Goal: Transaction & Acquisition: Download file/media

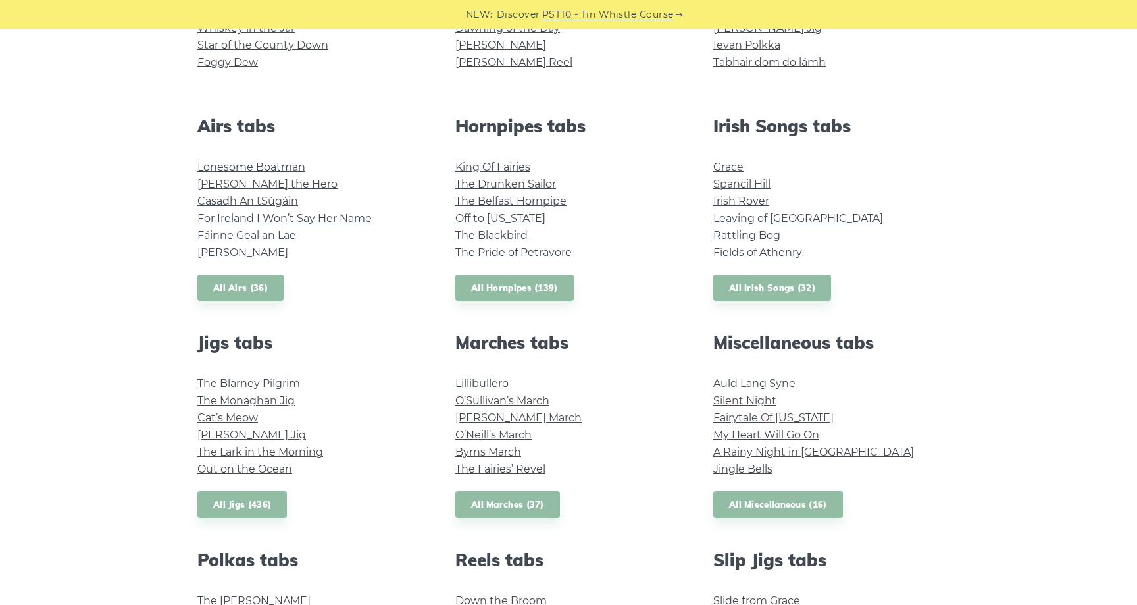
scroll to position [456, 0]
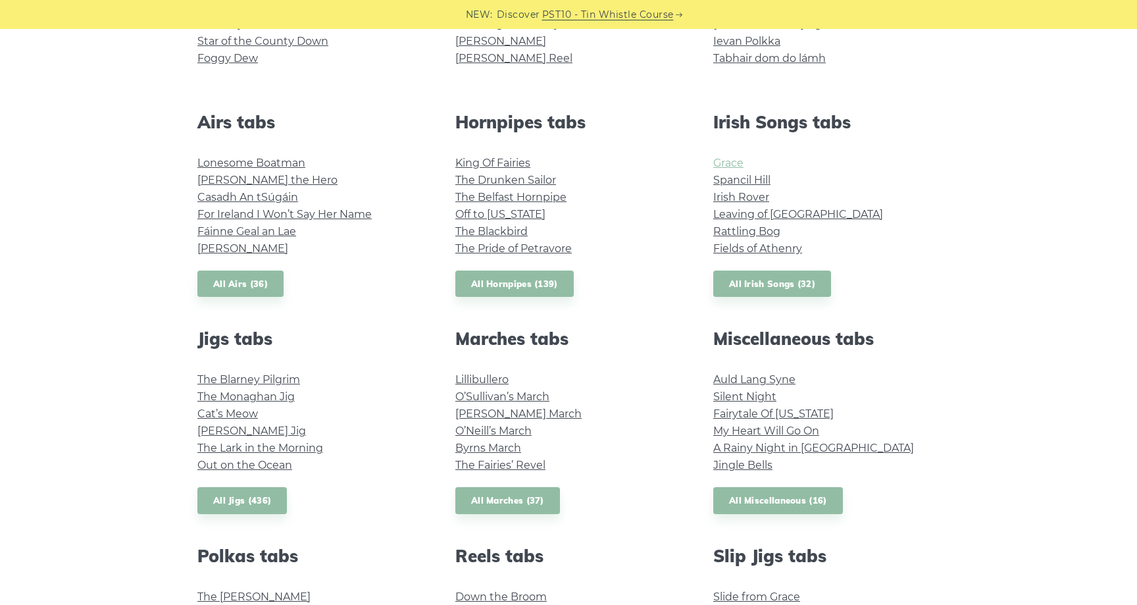
click at [734, 163] on link "Grace" at bounding box center [729, 163] width 30 height 13
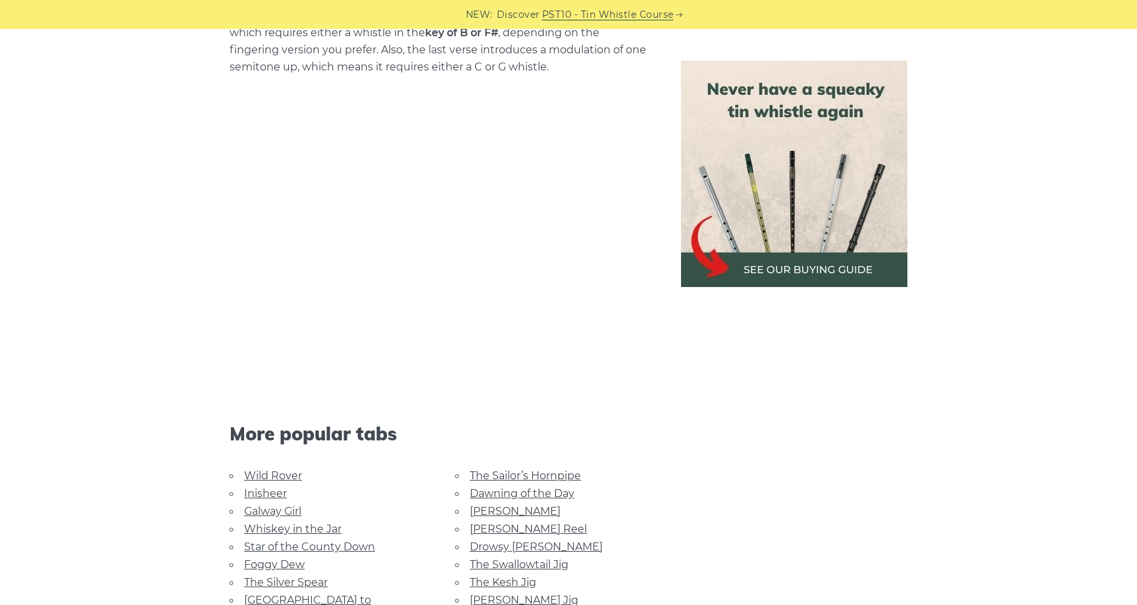
scroll to position [2912, 0]
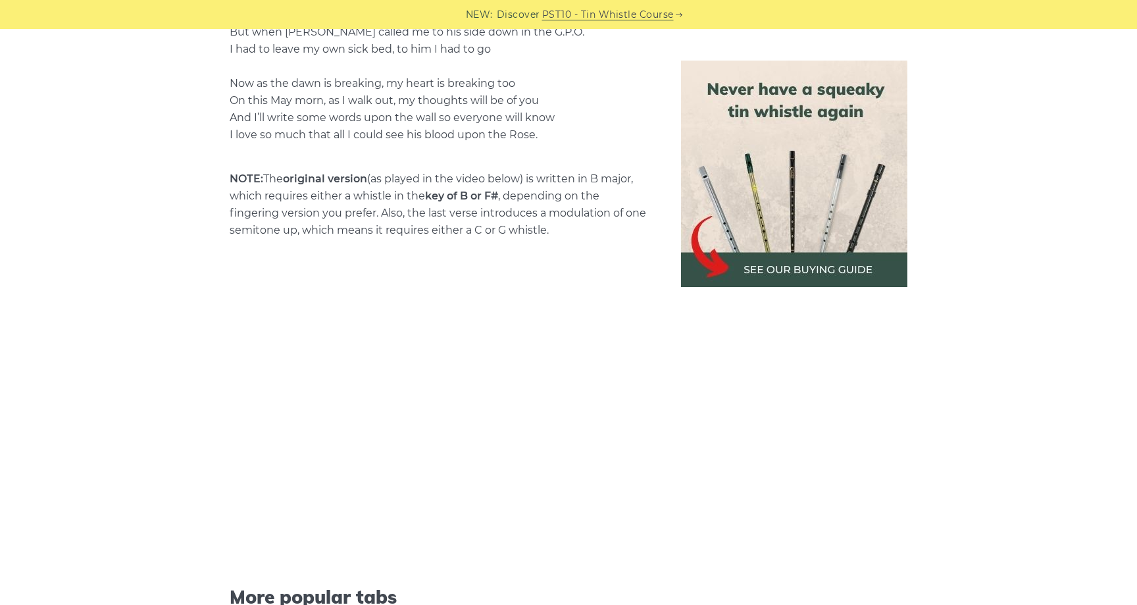
scroll to position [2751, 0]
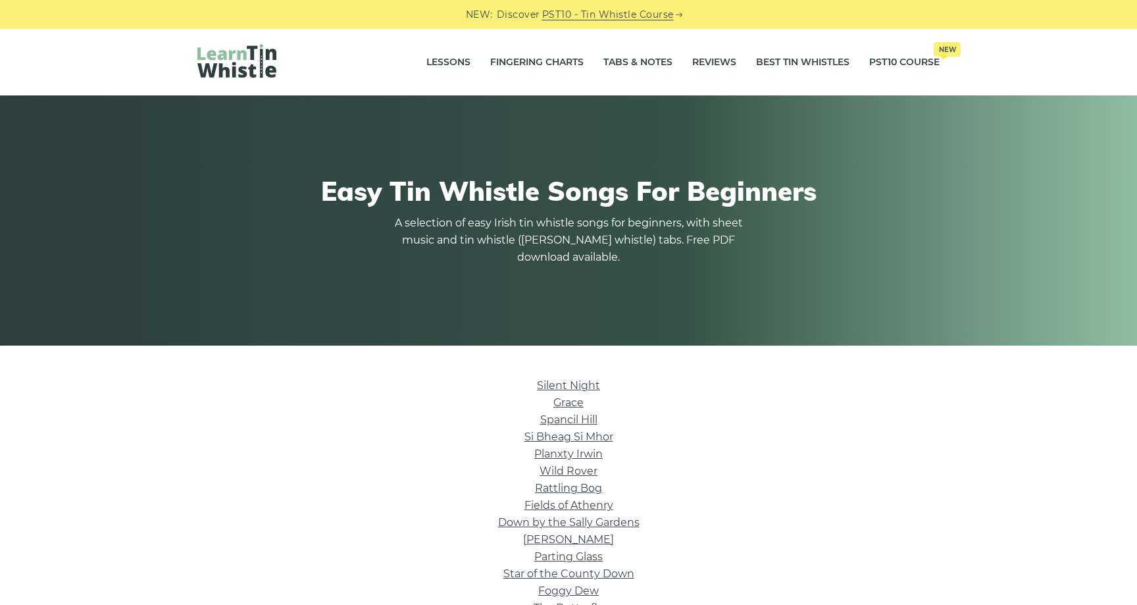
scroll to position [951, 0]
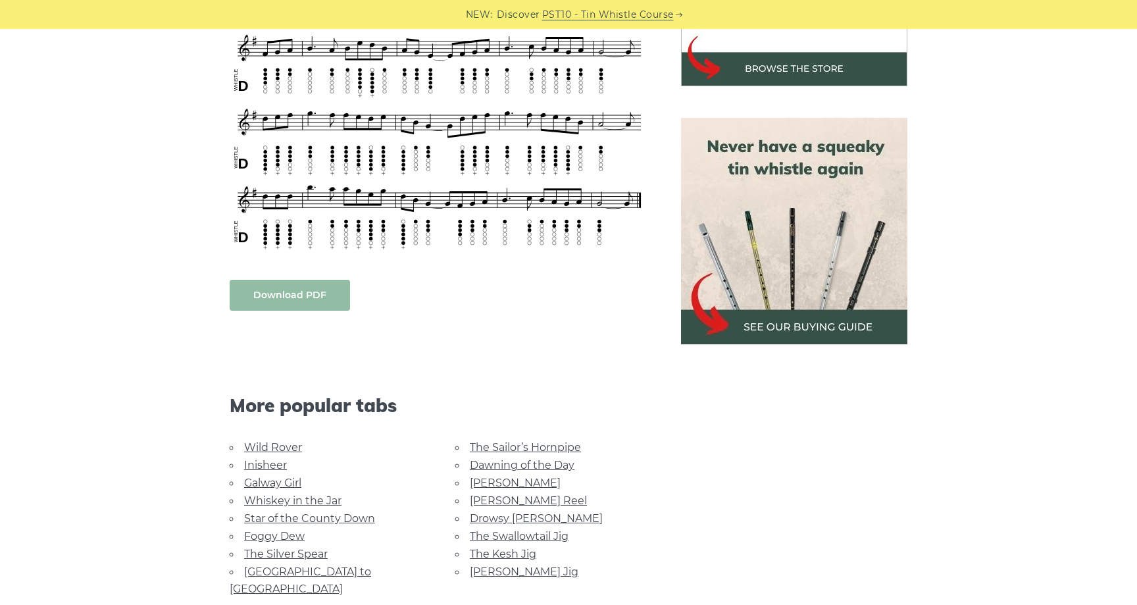
scroll to position [519, 0]
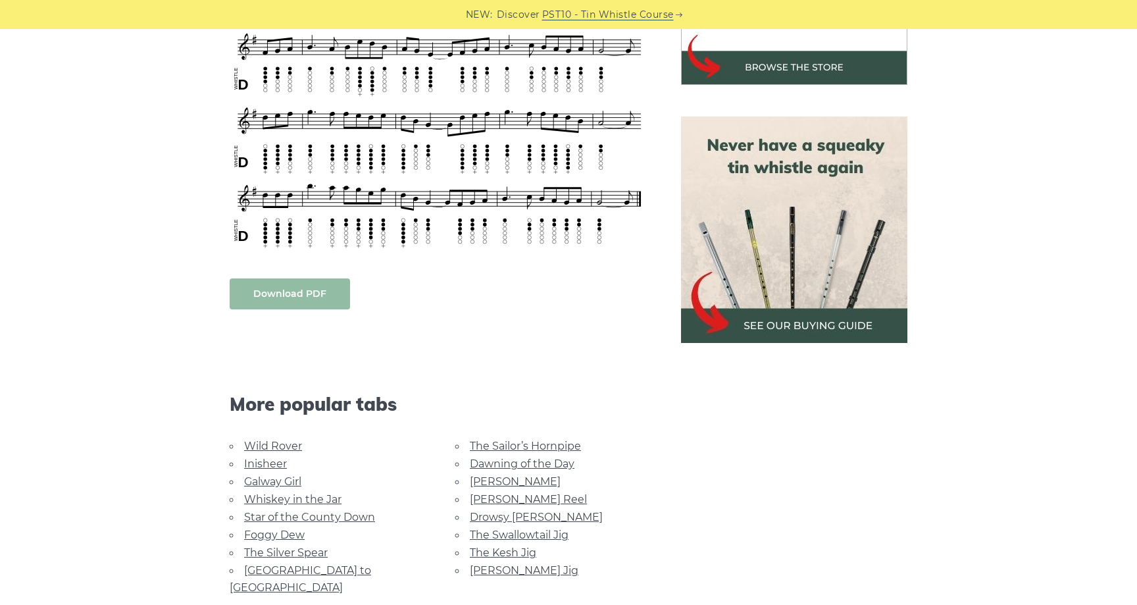
click at [303, 294] on link "Download PDF" at bounding box center [290, 293] width 120 height 31
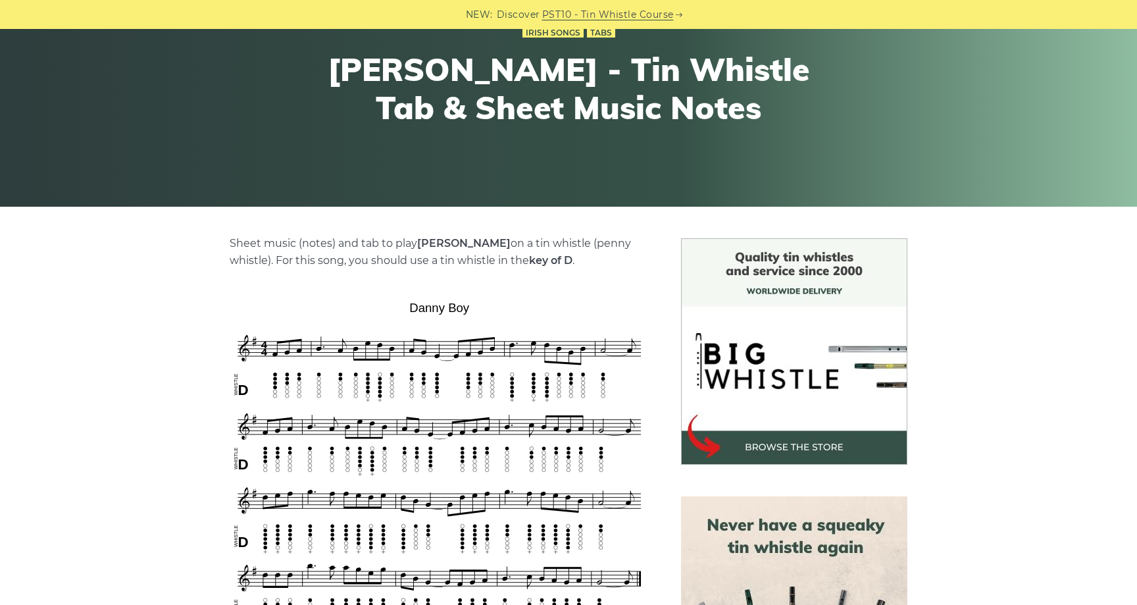
scroll to position [0, 0]
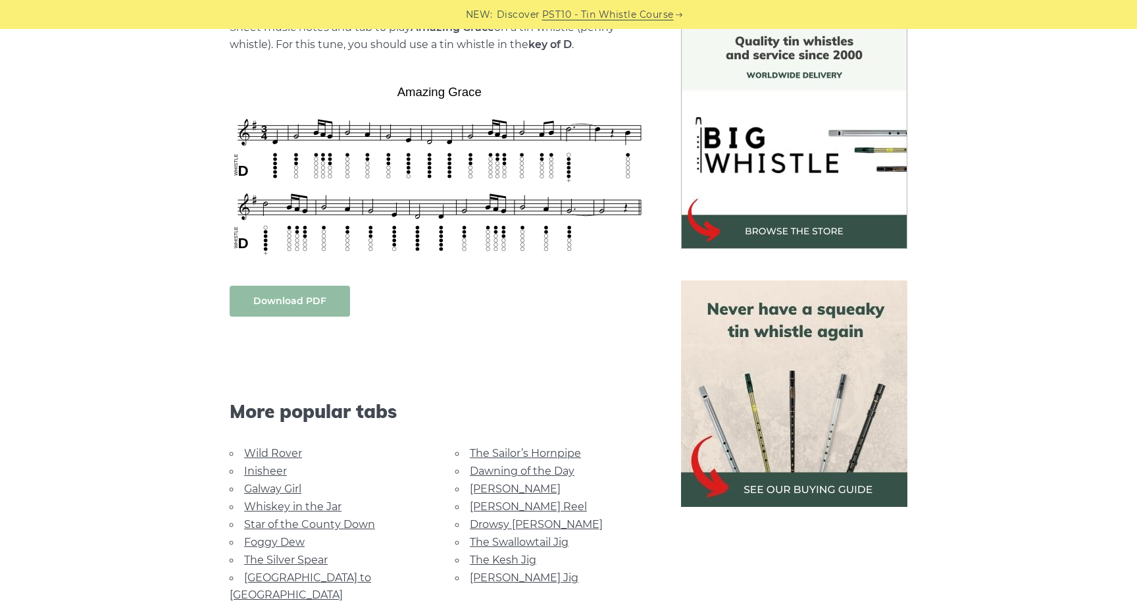
scroll to position [357, 0]
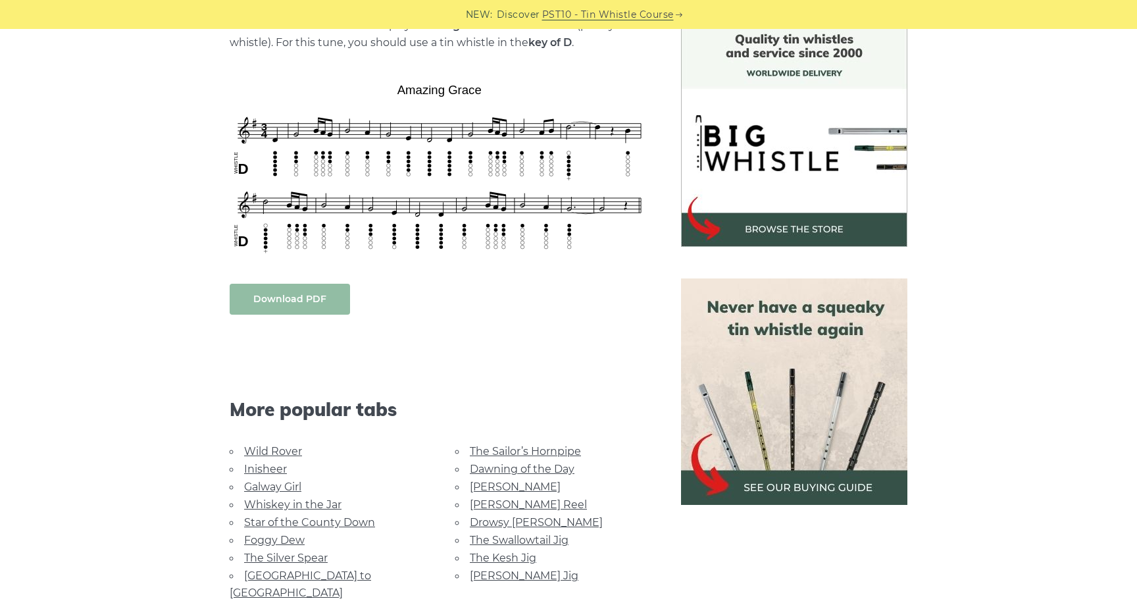
click at [281, 302] on link "Download PDF" at bounding box center [290, 299] width 120 height 31
